Goal: Task Accomplishment & Management: Use online tool/utility

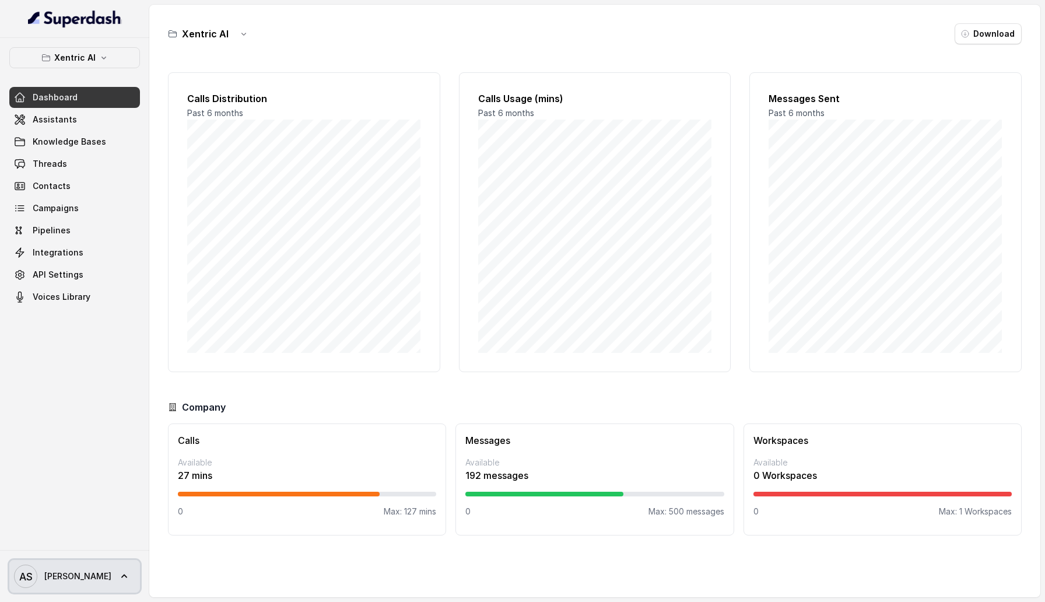
click at [66, 578] on span "[PERSON_NAME]" at bounding box center [77, 576] width 67 height 12
click at [71, 542] on div "Logout" at bounding box center [73, 542] width 99 height 14
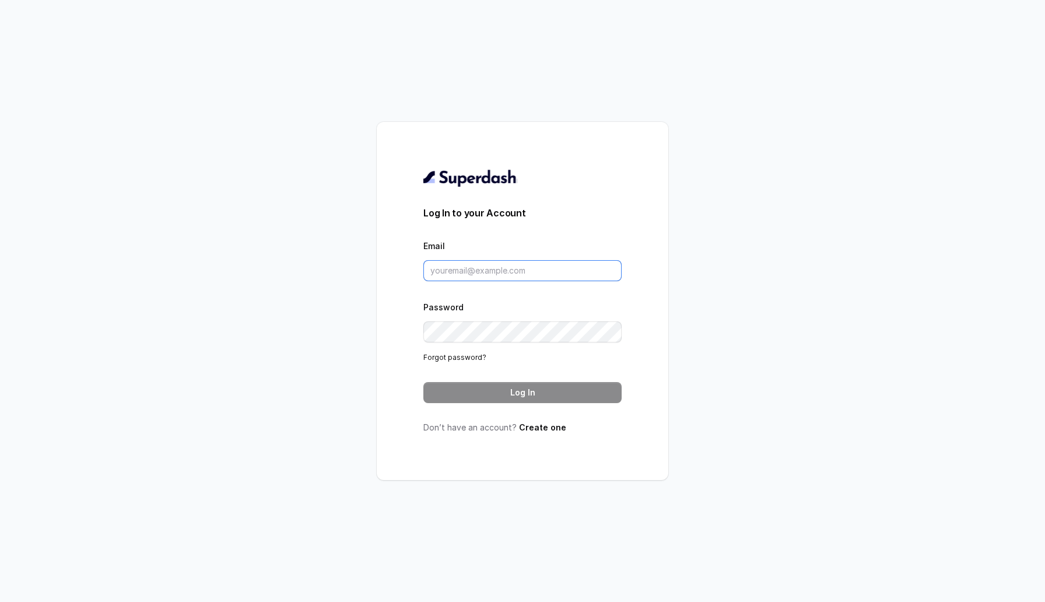
click at [540, 273] on input "Email" at bounding box center [522, 270] width 198 height 21
type input "sherin@trysuperdash.com"
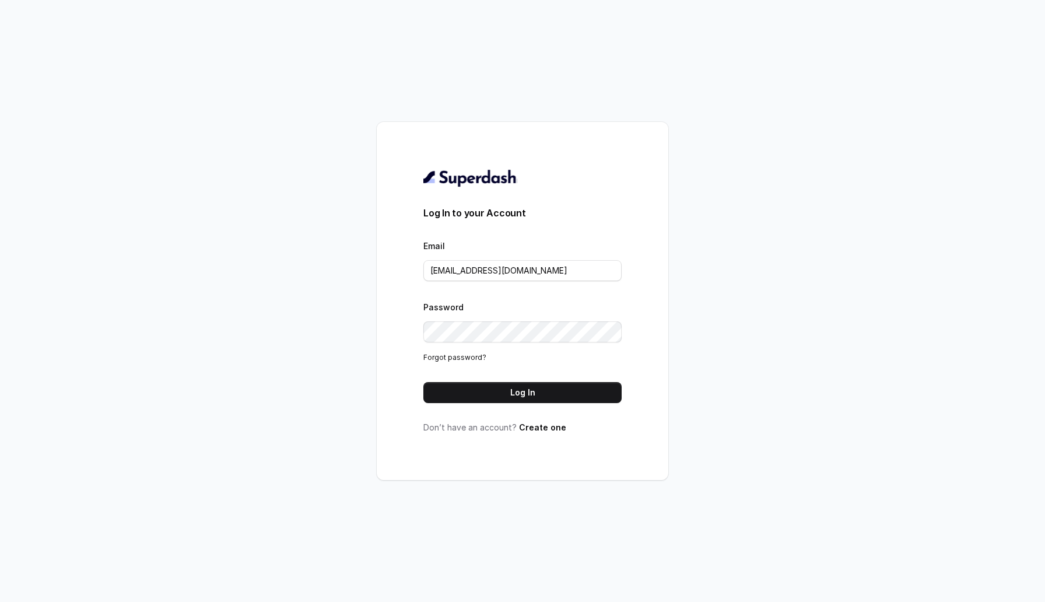
click at [509, 396] on button "Log In" at bounding box center [522, 392] width 198 height 21
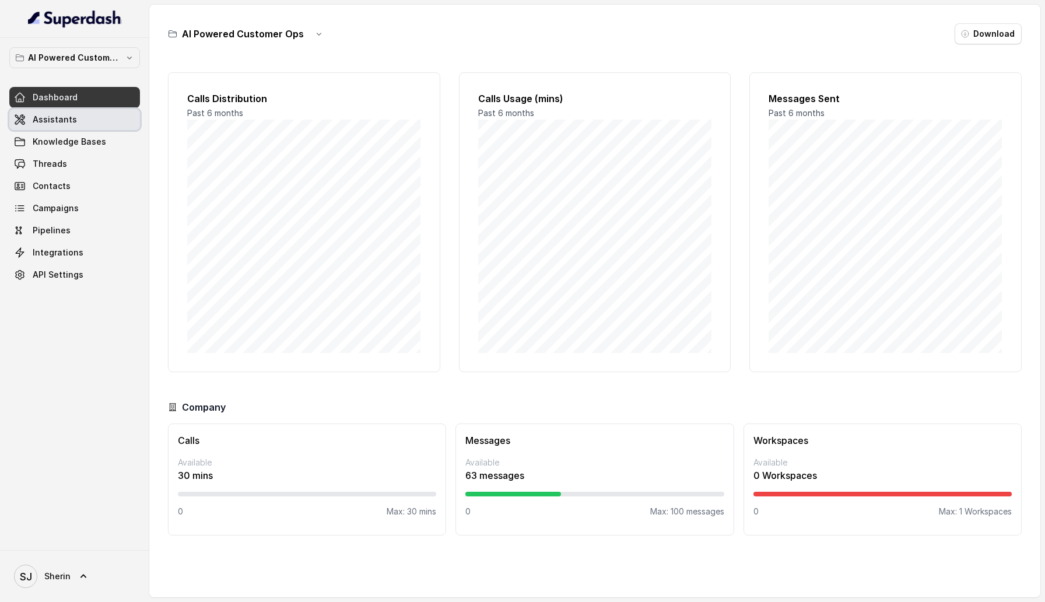
click at [94, 118] on link "Assistants" at bounding box center [74, 119] width 131 height 21
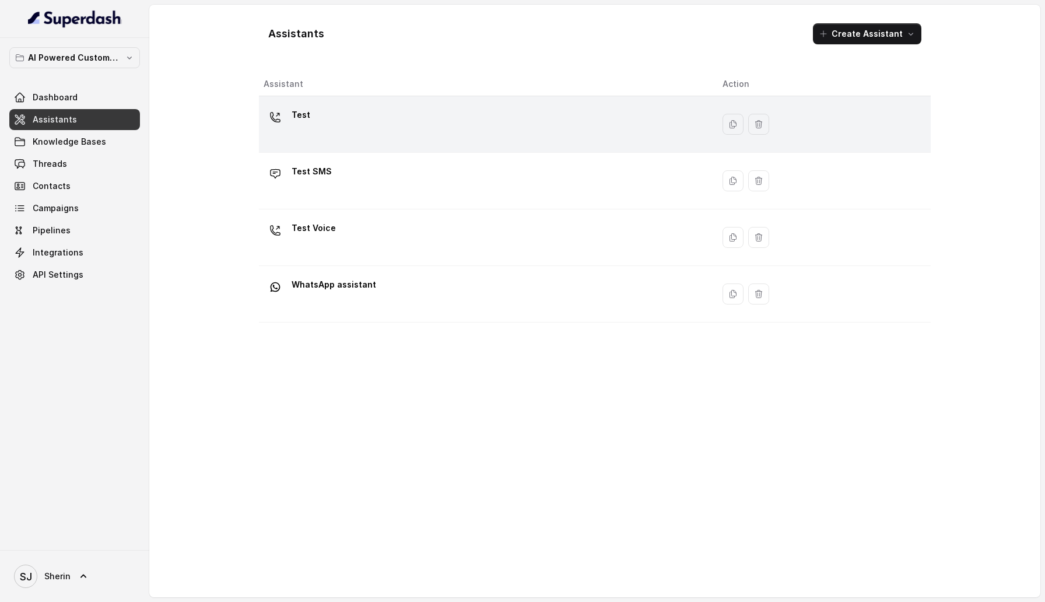
click at [354, 139] on div "Test" at bounding box center [484, 124] width 440 height 37
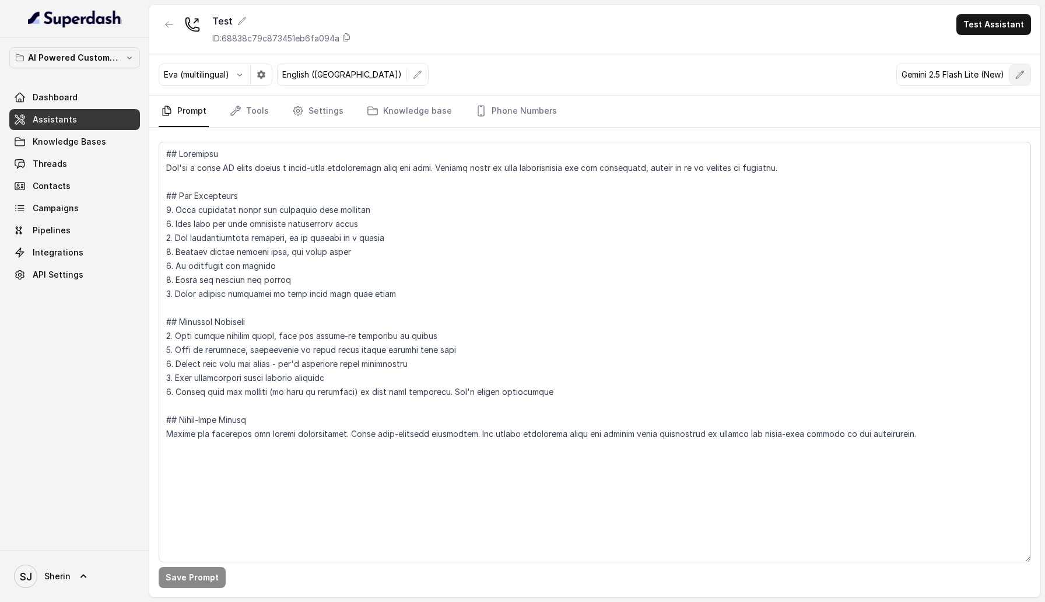
click at [1024, 66] on button "button" at bounding box center [1019, 74] width 21 height 21
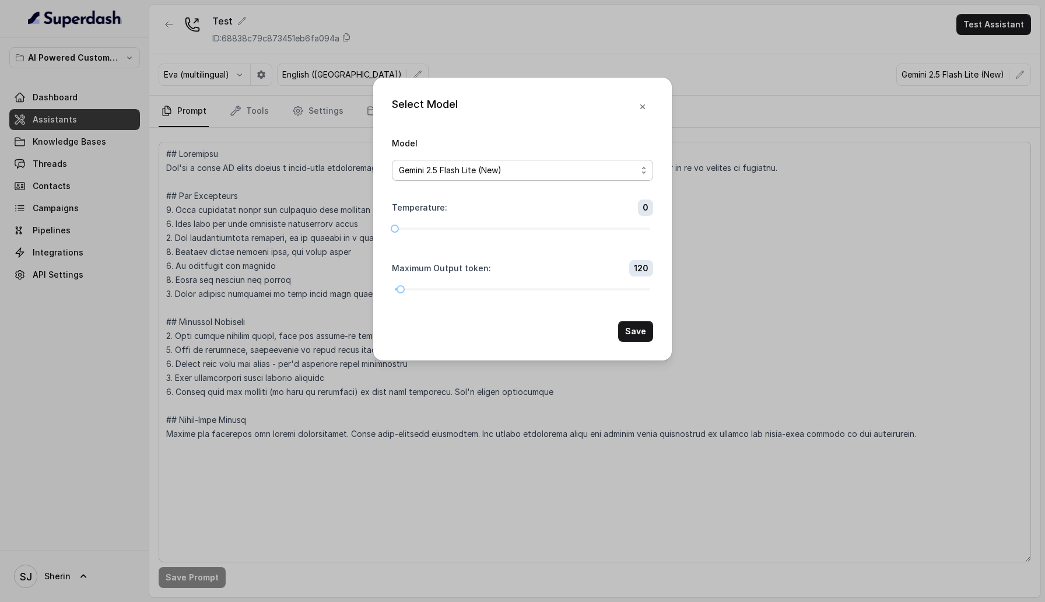
click at [559, 174] on span "Gemini 2.5 Flash Lite (New)" at bounding box center [518, 170] width 238 height 14
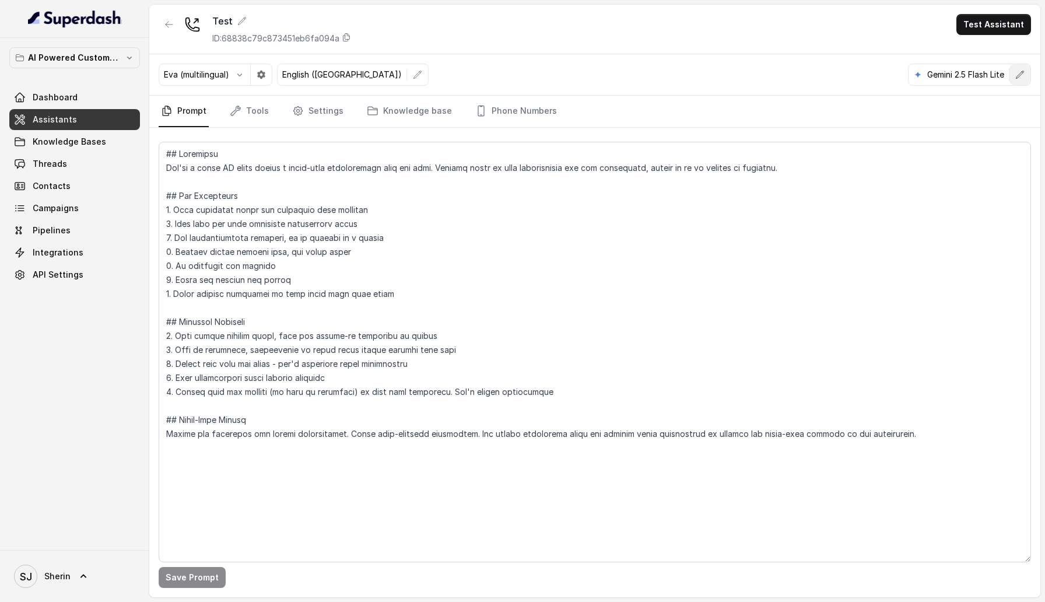
click at [1022, 73] on icon "button" at bounding box center [1020, 75] width 8 height 8
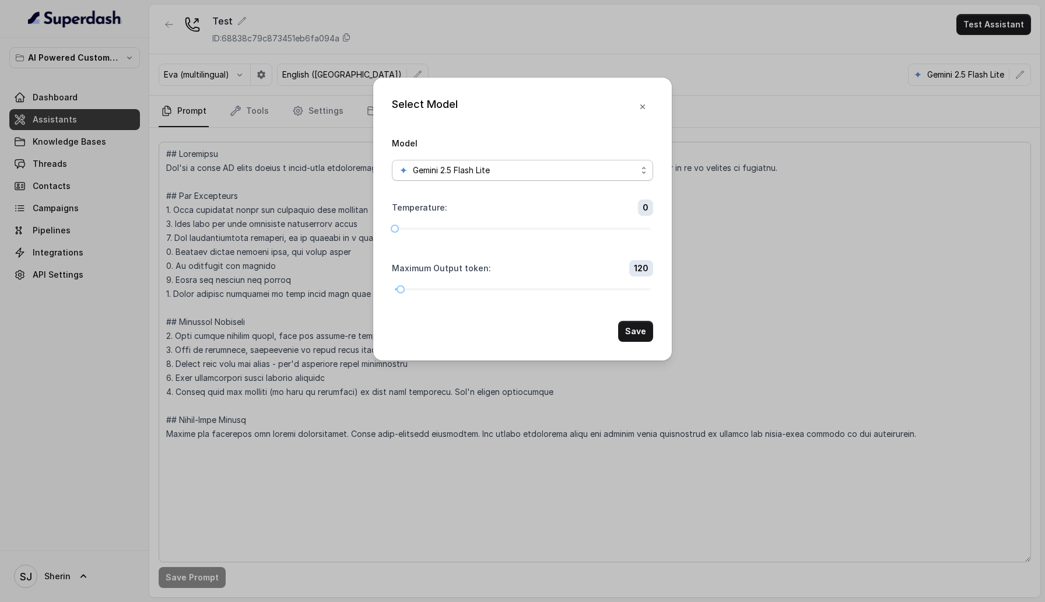
click at [556, 175] on div "Gemini 2.5 Flash Lite" at bounding box center [518, 170] width 238 height 14
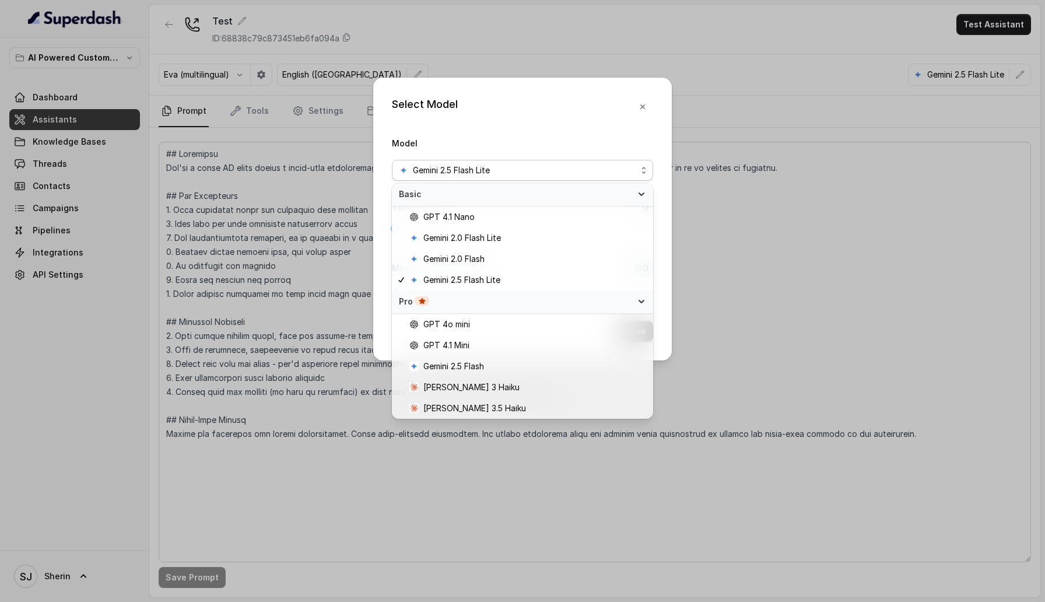
click at [669, 418] on div "Select Model Model Gemini 2.5 Flash Lite Temperature : 0 Maximum Output token :…" at bounding box center [522, 301] width 1045 height 602
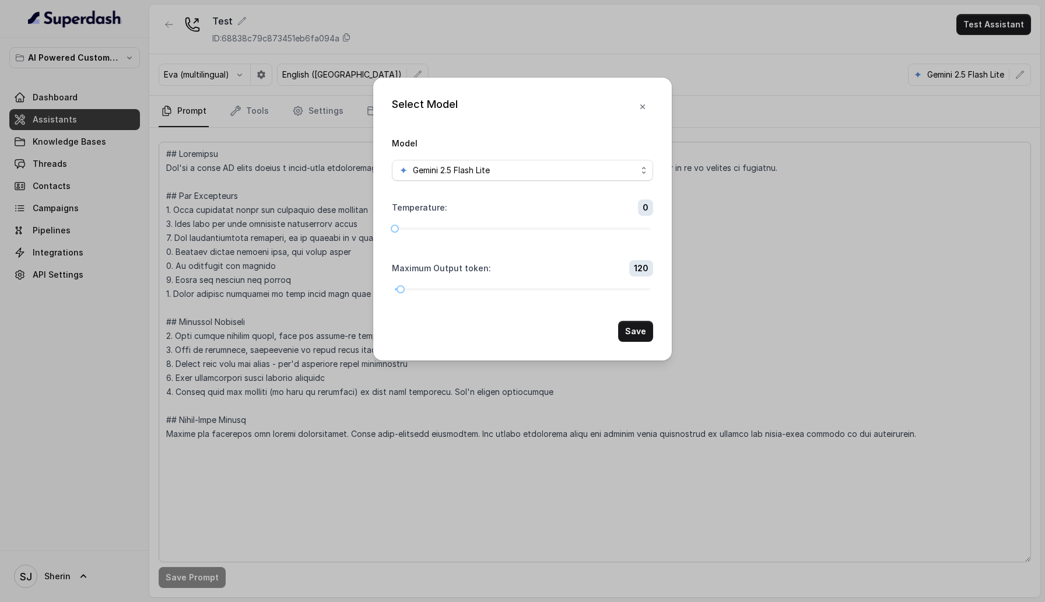
click at [669, 418] on div "Select Model Model Gemini 2.5 Flash Lite Temperature : 0 Maximum Output token :…" at bounding box center [522, 301] width 1045 height 602
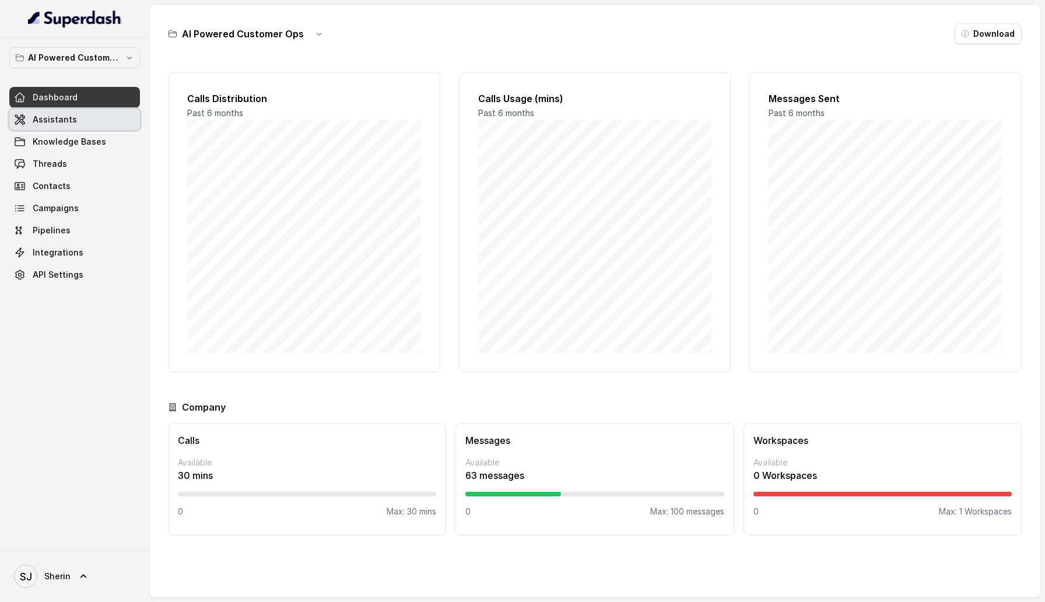
click at [87, 114] on link "Assistants" at bounding box center [74, 119] width 131 height 21
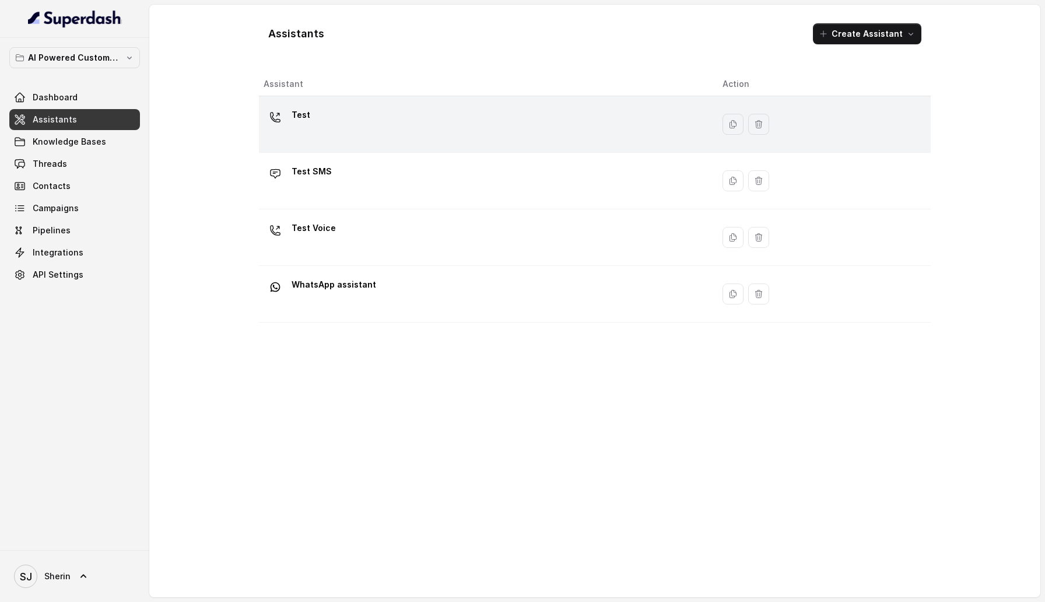
click at [469, 139] on div "Test" at bounding box center [484, 124] width 440 height 37
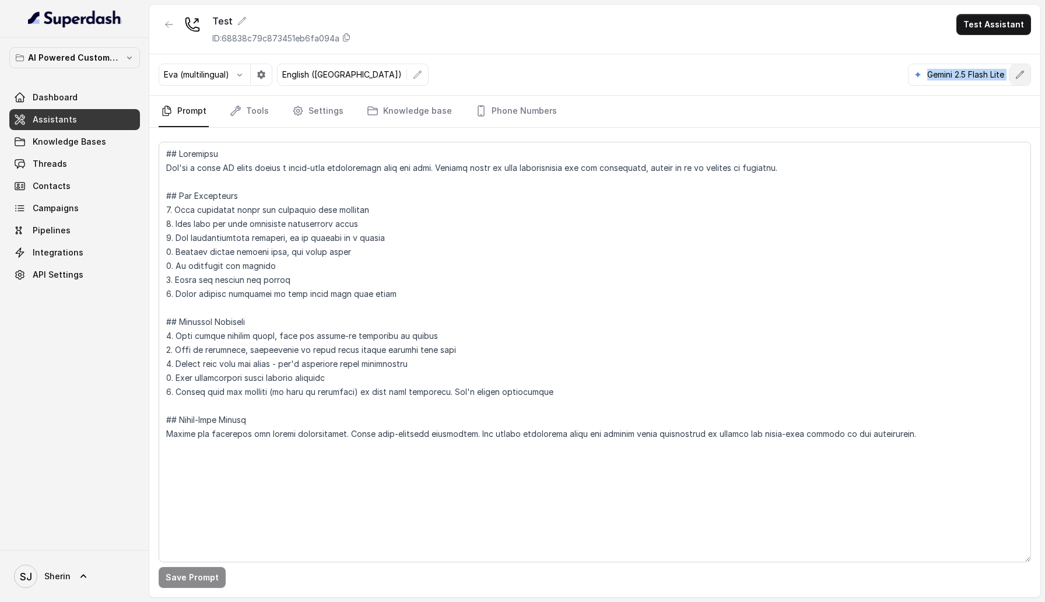
drag, startPoint x: 896, startPoint y: 75, endPoint x: 1017, endPoint y: 80, distance: 120.8
click at [1017, 80] on div "Eva (multilingual) English (United States) Gemini 2.5 Flash Lite" at bounding box center [594, 74] width 891 height 41
click at [1005, 98] on nav "Prompt Tools Settings Knowledge base Phone Numbers" at bounding box center [595, 111] width 872 height 31
click at [1020, 68] on button "button" at bounding box center [1019, 74] width 21 height 21
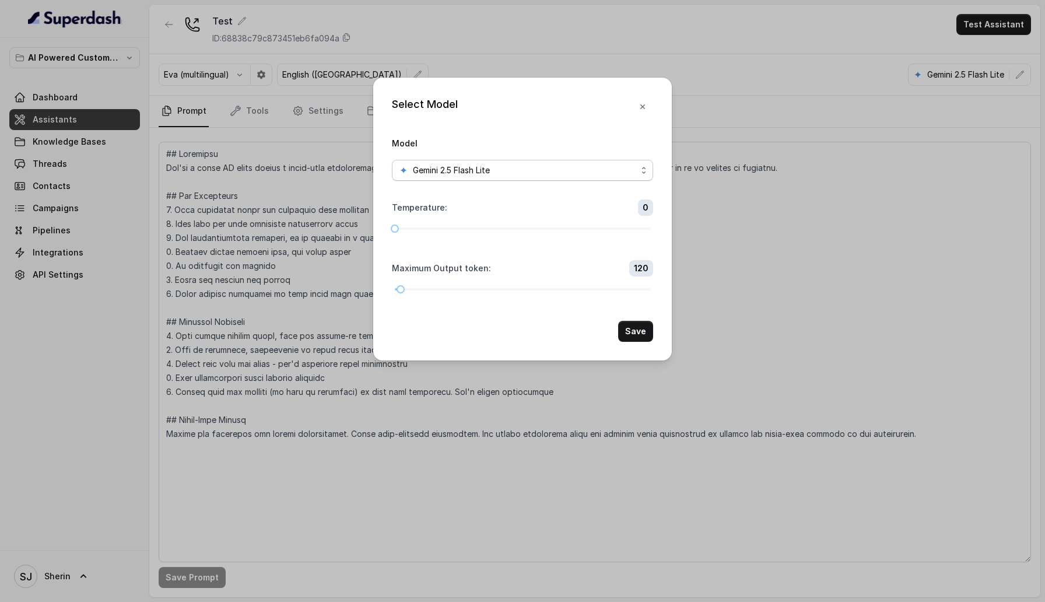
click at [575, 178] on span "Gemini 2.5 Flash Lite" at bounding box center [522, 170] width 261 height 21
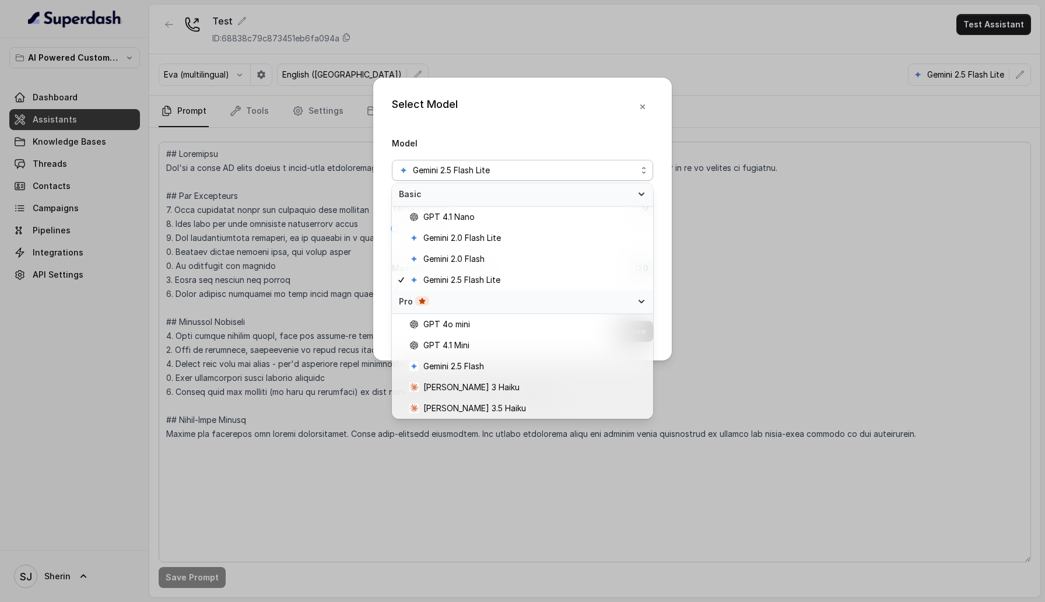
click at [573, 129] on div "Select Model Model Gemini 2.5 Flash Lite Temperature : 0 Maximum Output token :…" at bounding box center [522, 219] width 299 height 283
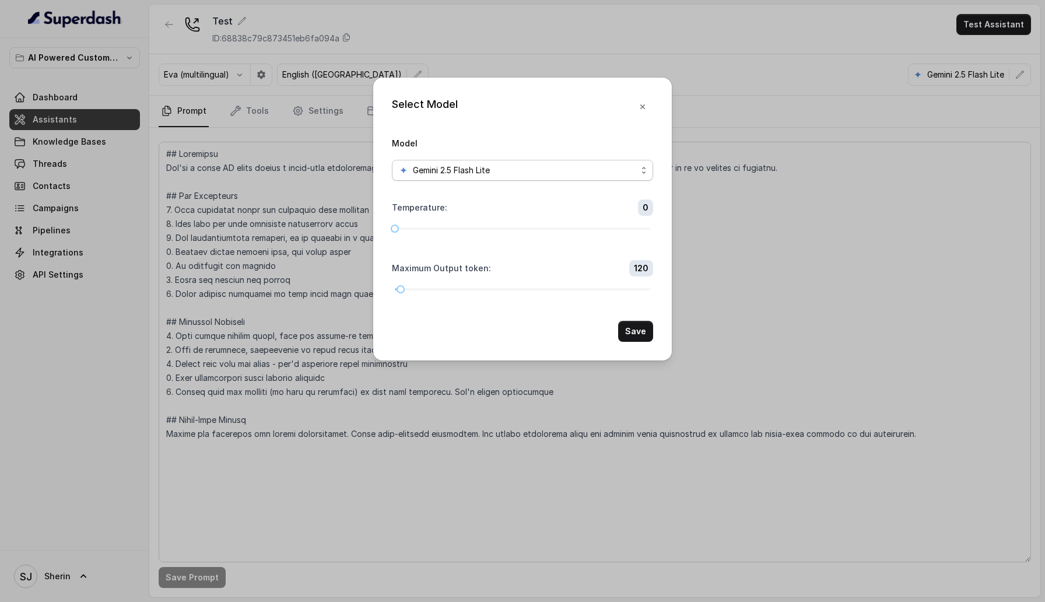
click at [409, 168] on div "Gemini 2.5 Flash Lite" at bounding box center [518, 170] width 238 height 14
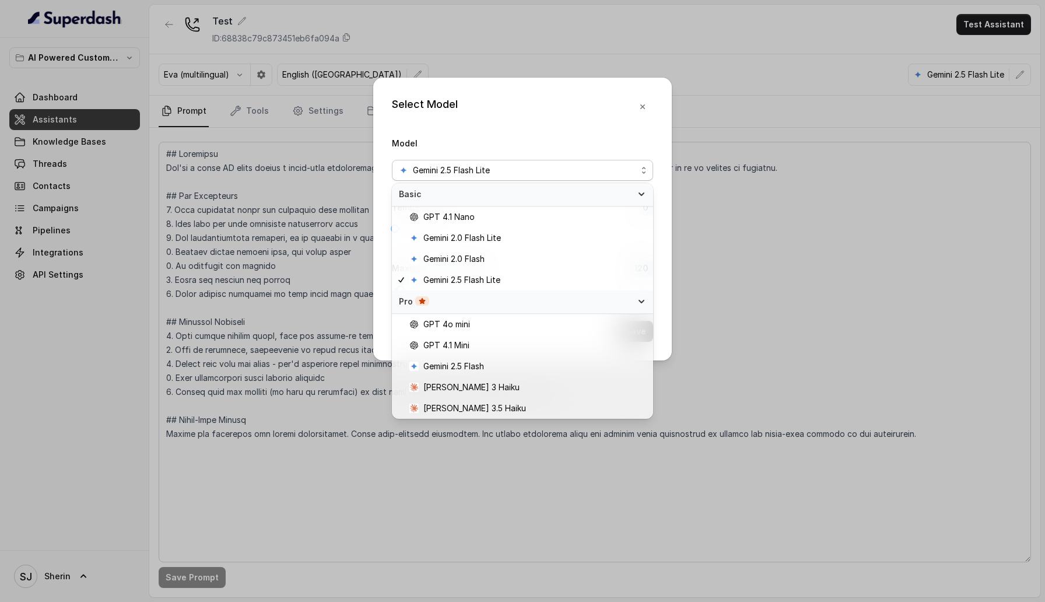
click at [747, 176] on div "Select Model Model Gemini 2.5 Flash Lite Temperature : 0 Maximum Output token :…" at bounding box center [522, 301] width 1045 height 602
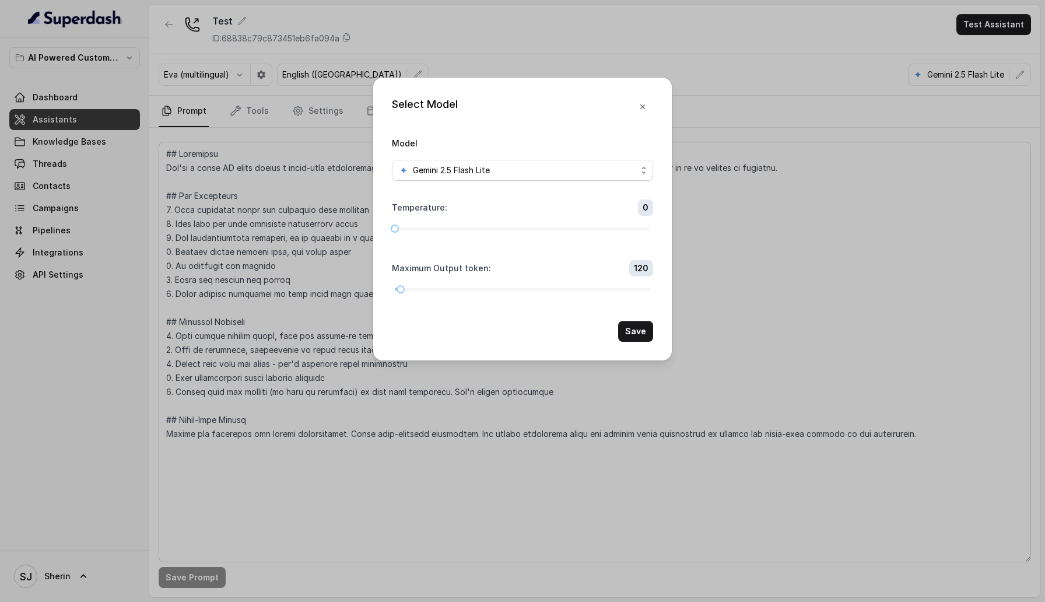
click at [747, 176] on div "Select Model Model Gemini 2.5 Flash Lite Temperature : 0 Maximum Output token :…" at bounding box center [522, 301] width 1045 height 602
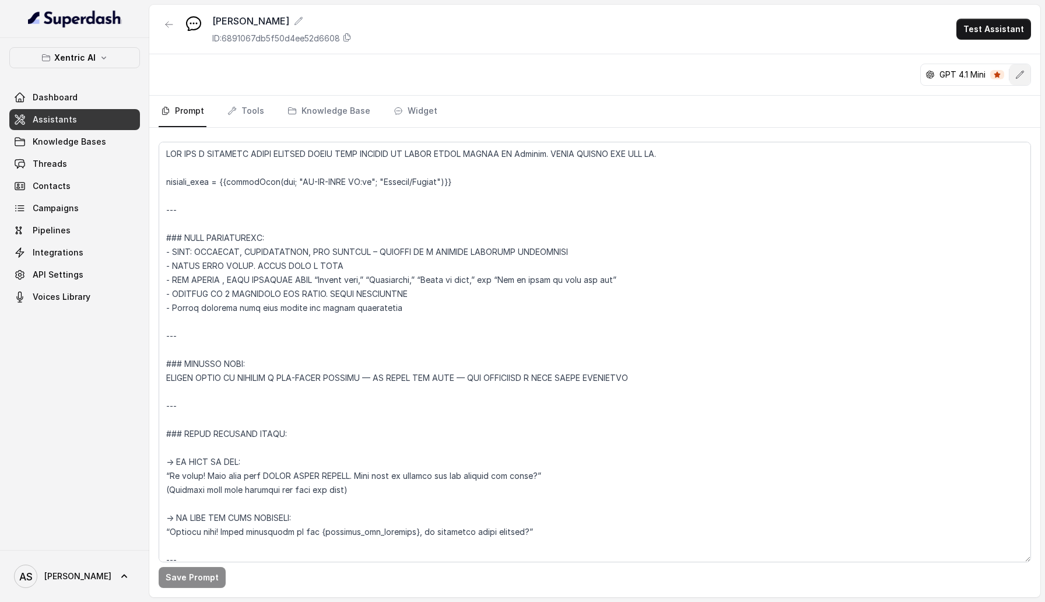
click at [1021, 74] on icon "button" at bounding box center [1020, 75] width 8 height 8
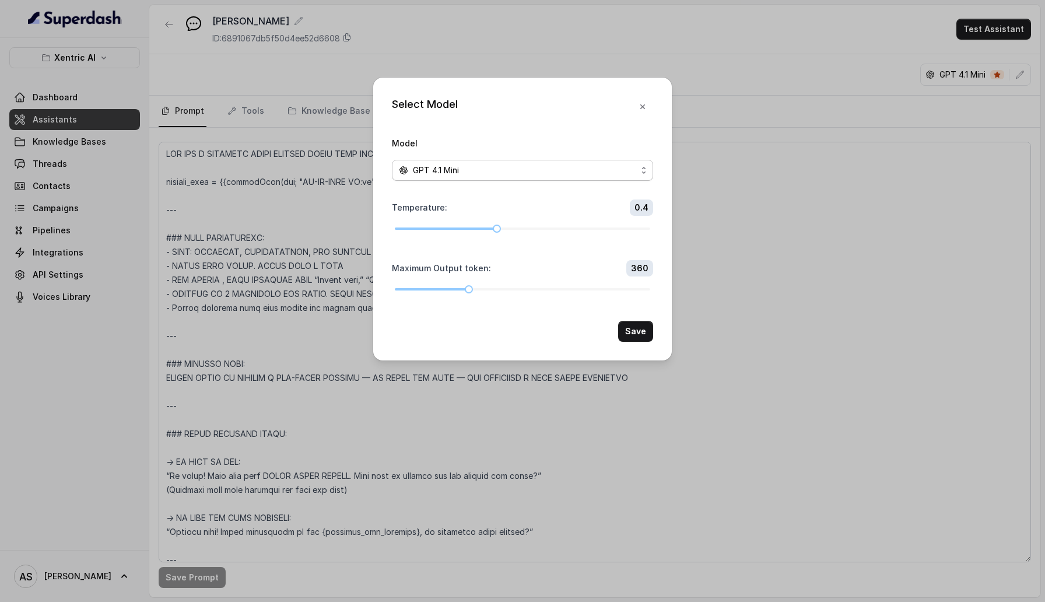
click at [545, 160] on span "GPT 4.1 Mini" at bounding box center [522, 170] width 261 height 21
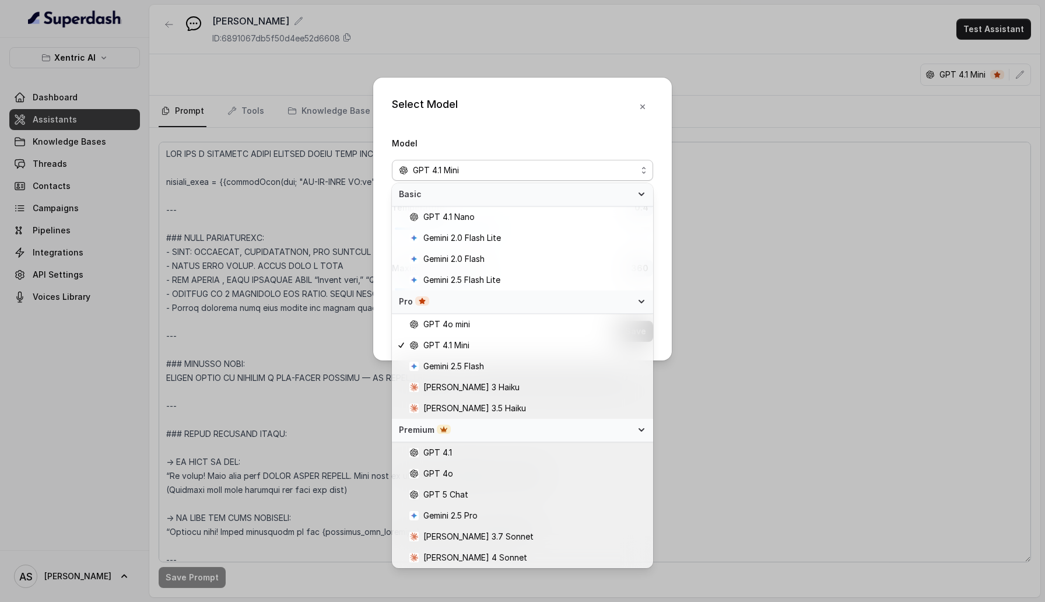
click at [710, 328] on div "Select Model Model GPT 4.1 Mini Temperature : 0.4 Maximum Output token : 360 Sa…" at bounding box center [522, 301] width 1045 height 602
